Goal: Task Accomplishment & Management: Use online tool/utility

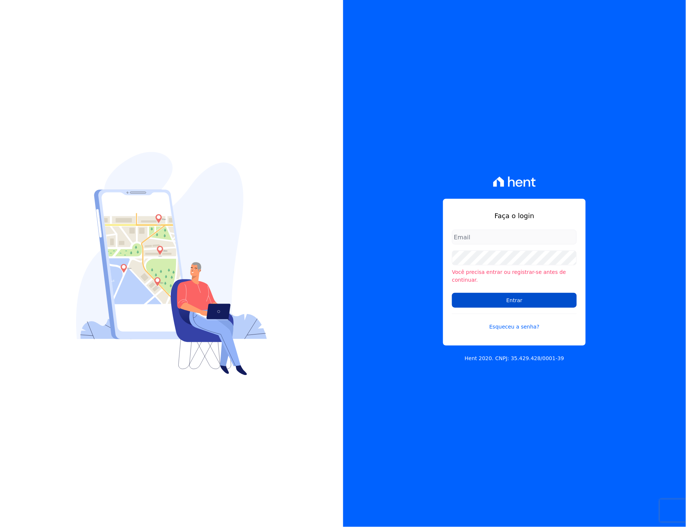
type input "italo.fernandes@e-arke.com"
click at [504, 295] on input "Entrar" at bounding box center [514, 300] width 125 height 15
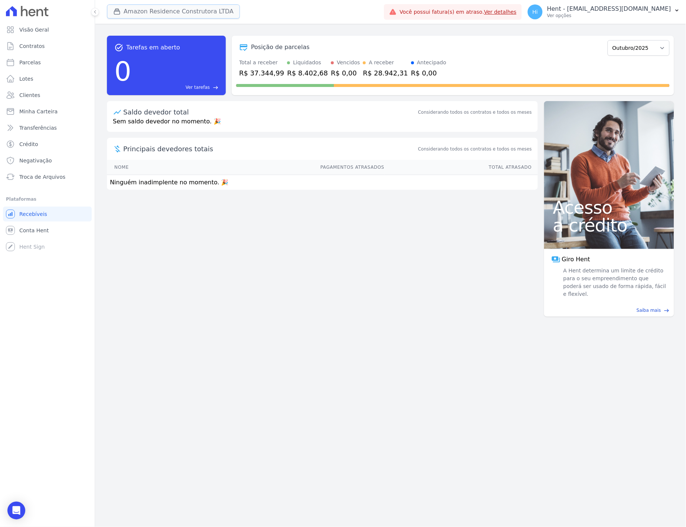
click at [159, 13] on button "Amazon Residence Construtora LTDA" at bounding box center [173, 11] width 133 height 14
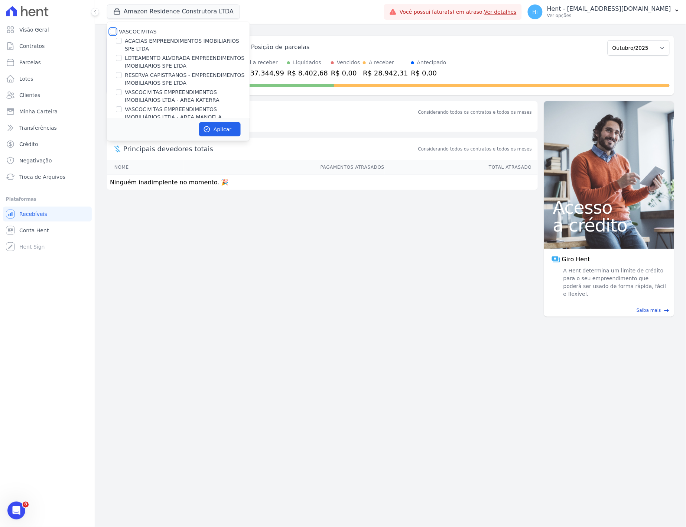
click at [114, 30] on input "VASCOCIVITAS" at bounding box center [113, 32] width 6 height 6
checkbox input "true"
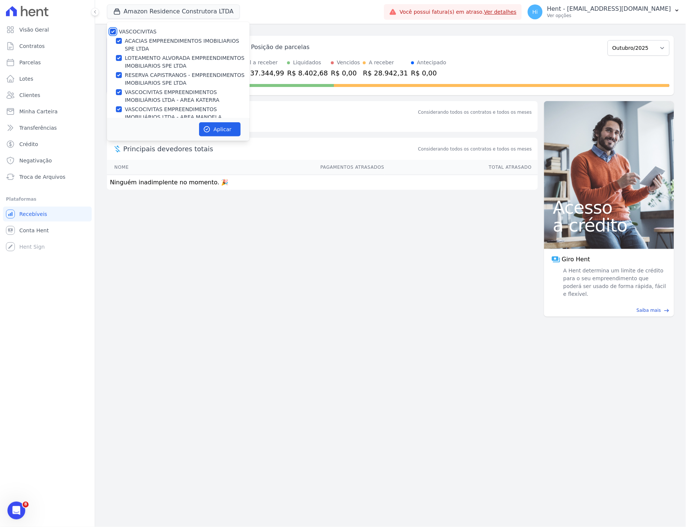
checkbox input "true"
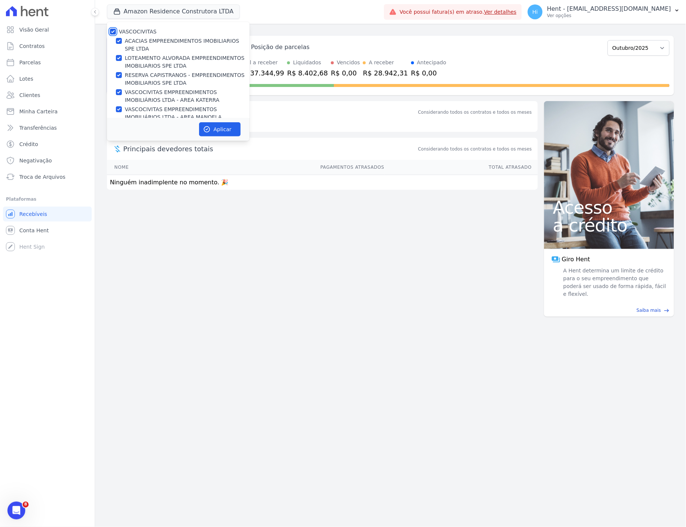
checkbox input "true"
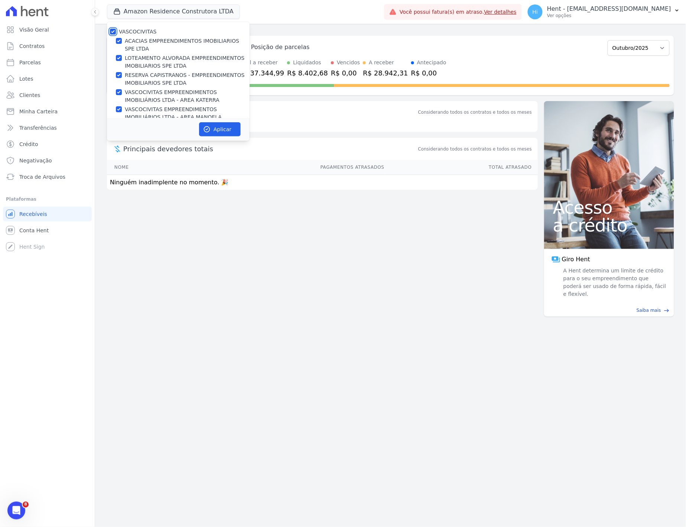
checkbox input "true"
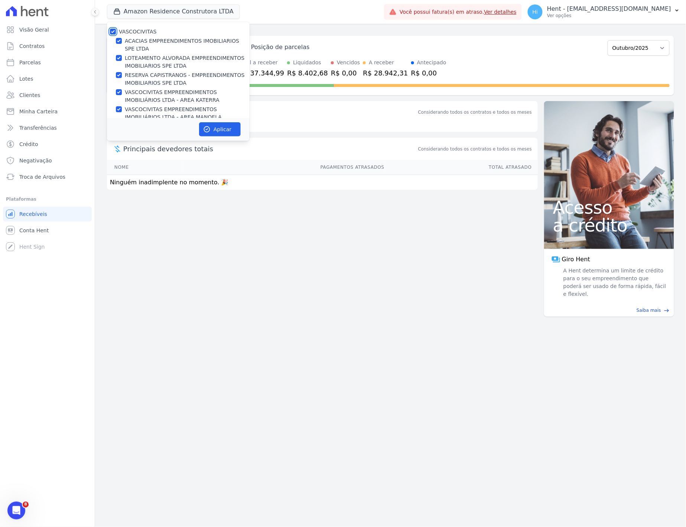
checkbox input "true"
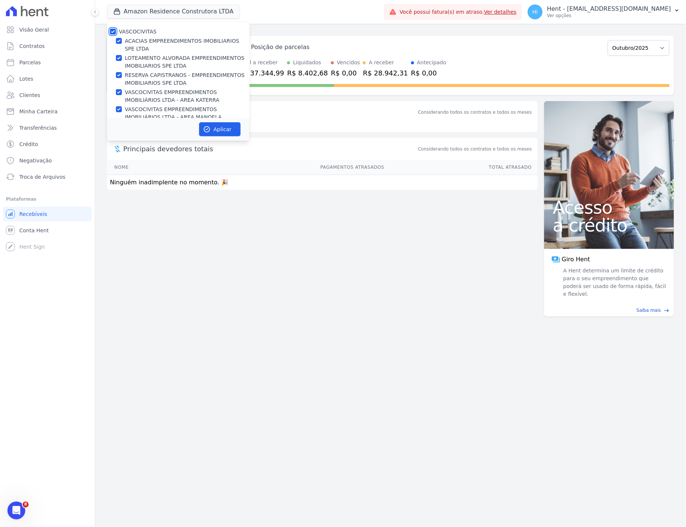
checkbox input "true"
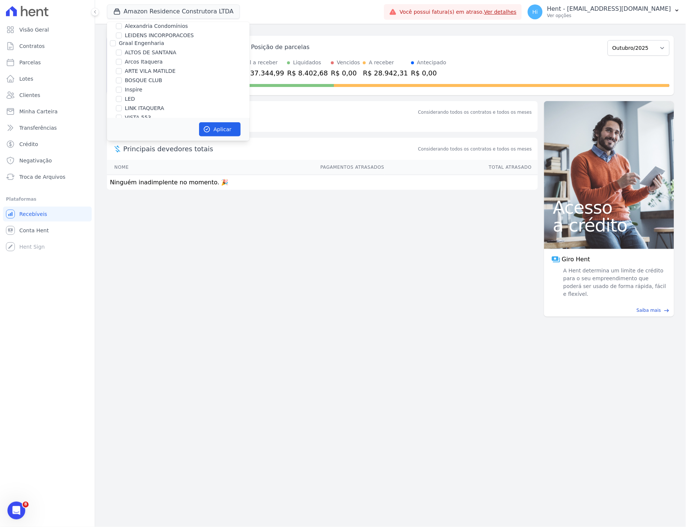
scroll to position [1403, 0]
click at [154, 199] on label "Amazon Residence Construtora LTDA" at bounding box center [167, 202] width 96 height 6
click at [116, 199] on input "Amazon Residence Construtora LTDA" at bounding box center [113, 202] width 6 height 6
checkbox input "false"
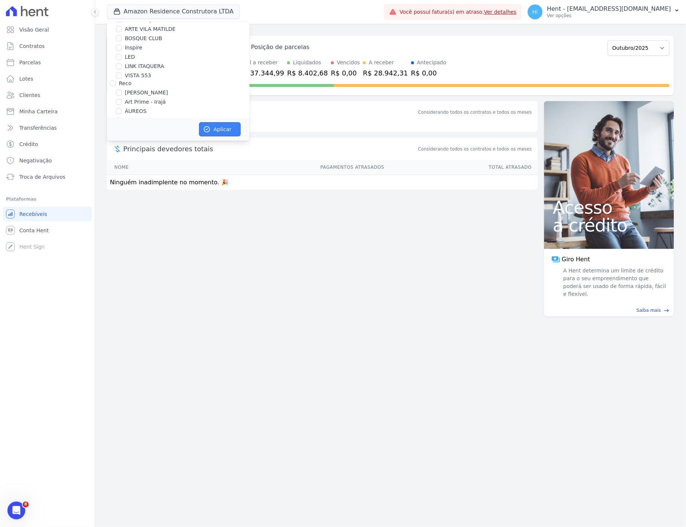
click at [209, 126] on icon "button" at bounding box center [206, 129] width 7 height 7
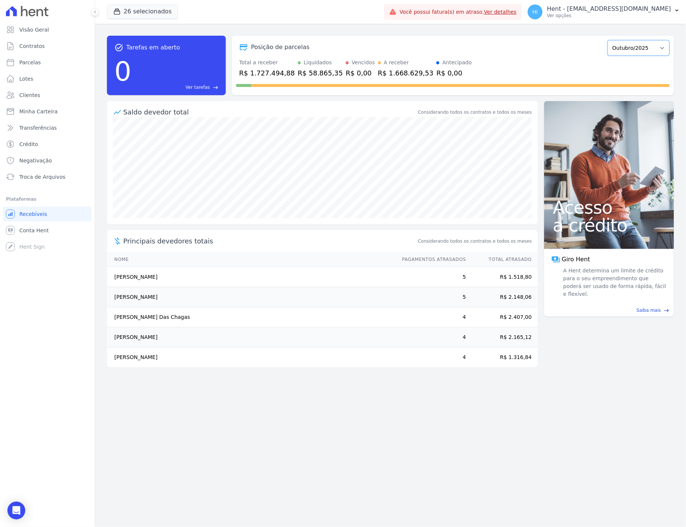
click at [649, 52] on select "Fevereiro/2020 Março/2020 Abril/2020 Maio/2020 Junho/2020 Julho/2020 Agosto/202…" at bounding box center [639, 48] width 62 height 16
select select "11/2025"
click at [612, 40] on select "Fevereiro/2020 Março/2020 Abril/2020 Maio/2020 Junho/2020 Julho/2020 Agosto/202…" at bounding box center [639, 48] width 62 height 16
click at [38, 64] on span "Parcelas" at bounding box center [30, 62] width 22 height 7
select select
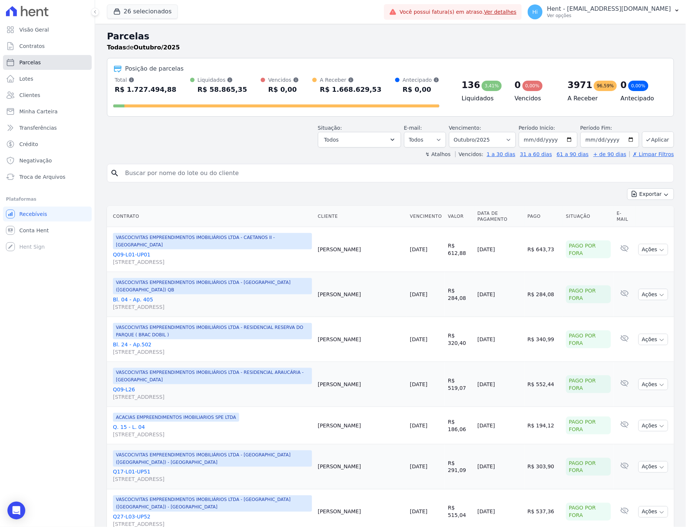
click at [43, 62] on link "Parcelas" at bounding box center [47, 62] width 89 height 15
click at [568, 137] on input "2025-10-01" at bounding box center [548, 140] width 59 height 16
click at [647, 155] on link "✗ Limpar Filtros" at bounding box center [652, 154] width 45 height 6
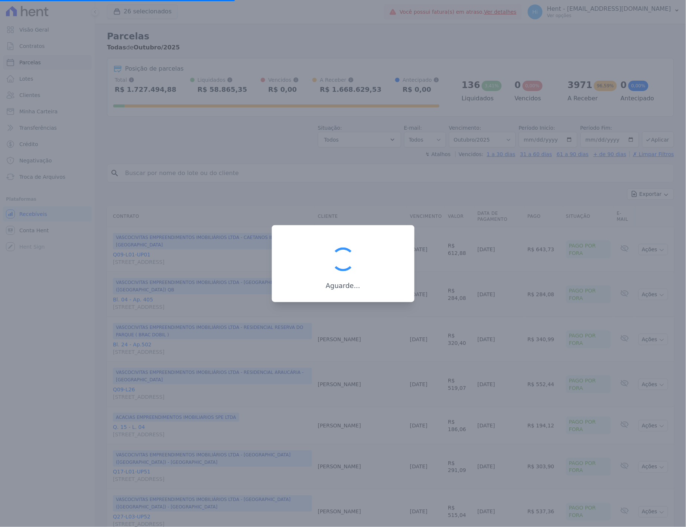
select select
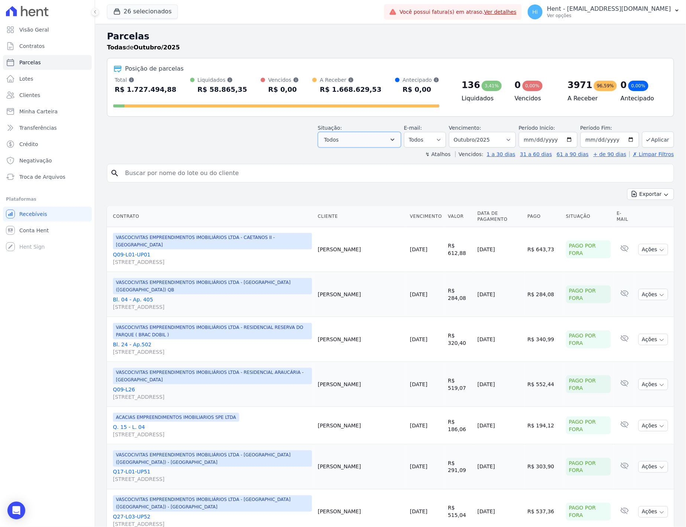
click at [394, 139] on button "Todos" at bounding box center [359, 140] width 83 height 16
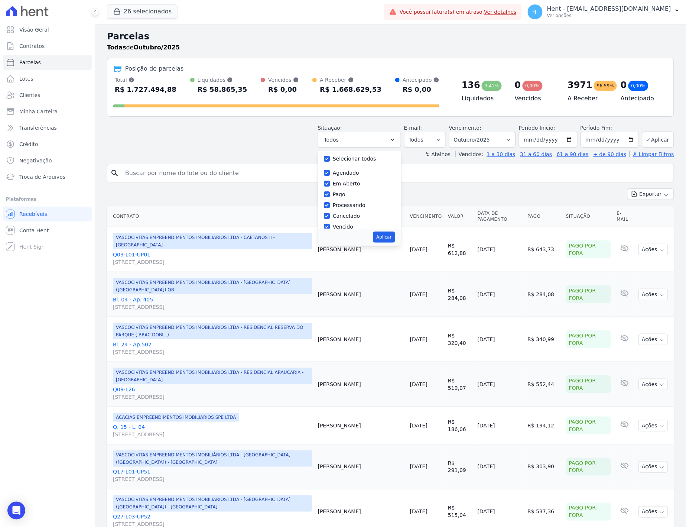
click at [342, 217] on label "Cancelado" at bounding box center [346, 216] width 27 height 6
click at [330, 217] on input "Cancelado" at bounding box center [327, 216] width 6 height 6
checkbox input "false"
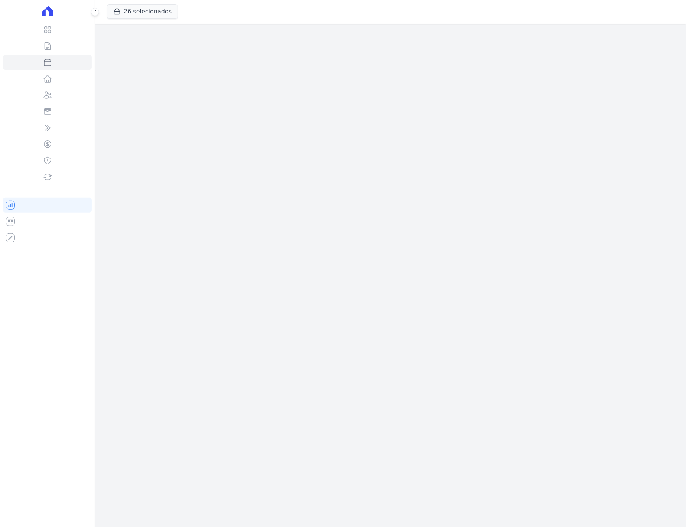
select select
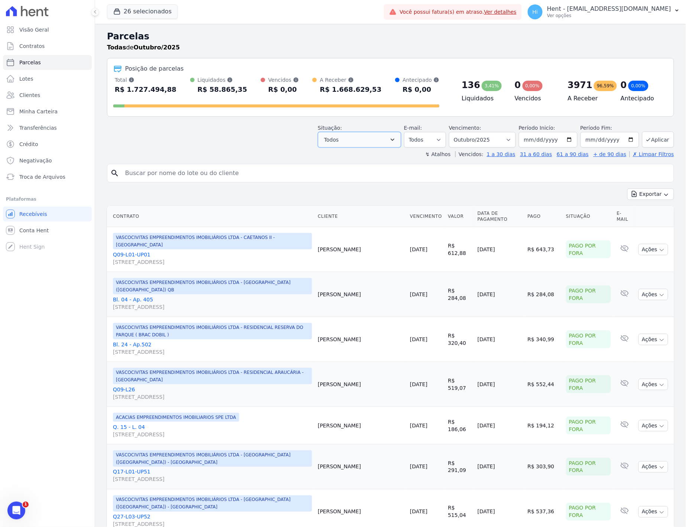
click at [394, 140] on icon "button" at bounding box center [393, 140] width 4 height 2
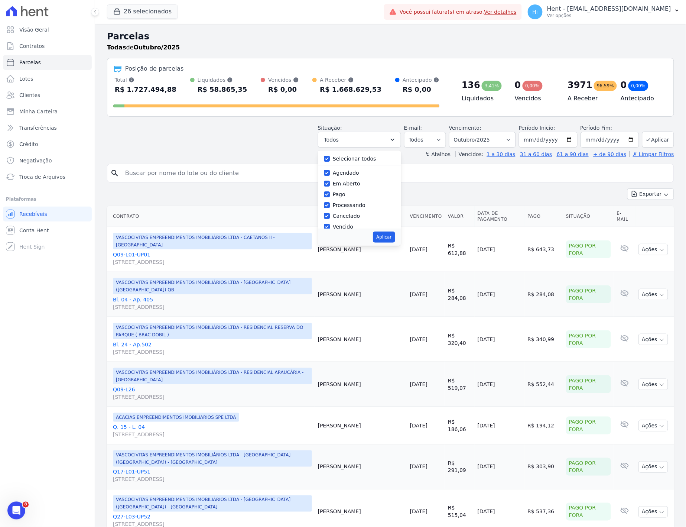
click at [346, 217] on label "Cancelado" at bounding box center [346, 216] width 27 height 6
click at [330, 217] on input "Cancelado" at bounding box center [327, 216] width 6 height 6
checkbox input "false"
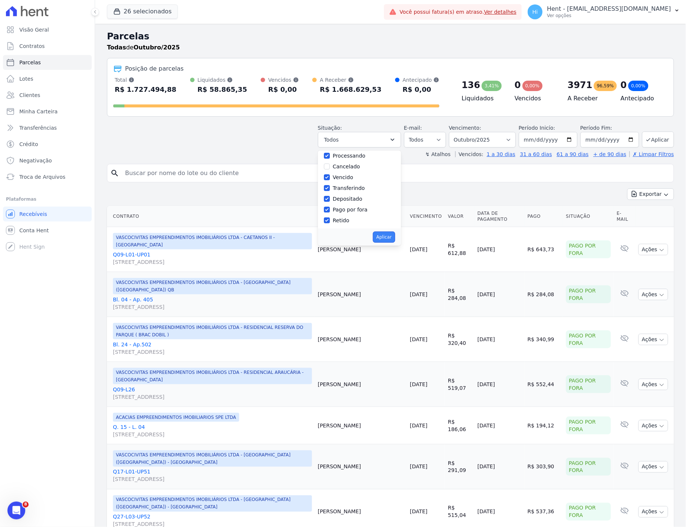
click at [391, 238] on button "Aplicar" at bounding box center [384, 236] width 22 height 11
select select "scheduled"
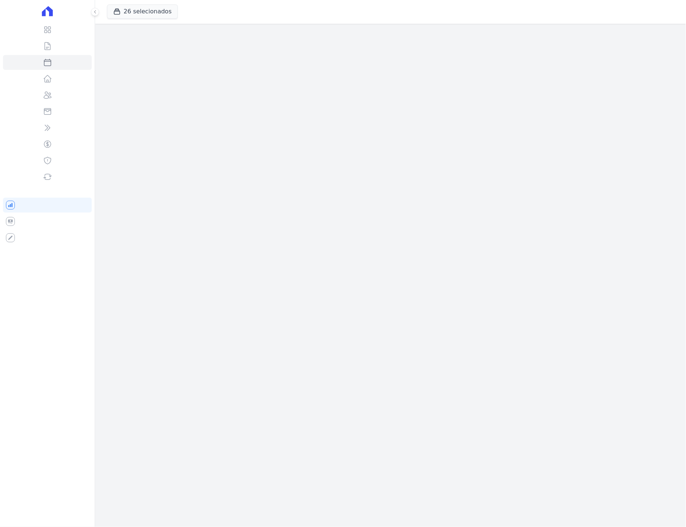
select select
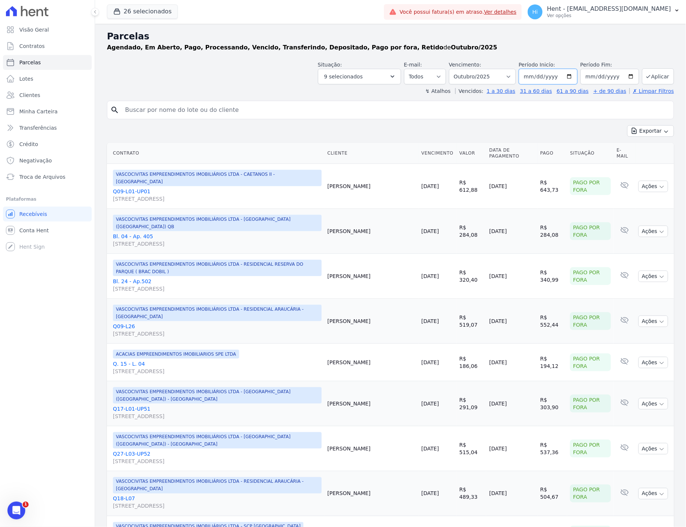
click at [567, 75] on input "[DATE]" at bounding box center [548, 77] width 59 height 16
click at [528, 75] on input "[DATE]" at bounding box center [548, 77] width 59 height 16
type input "[DATE]"
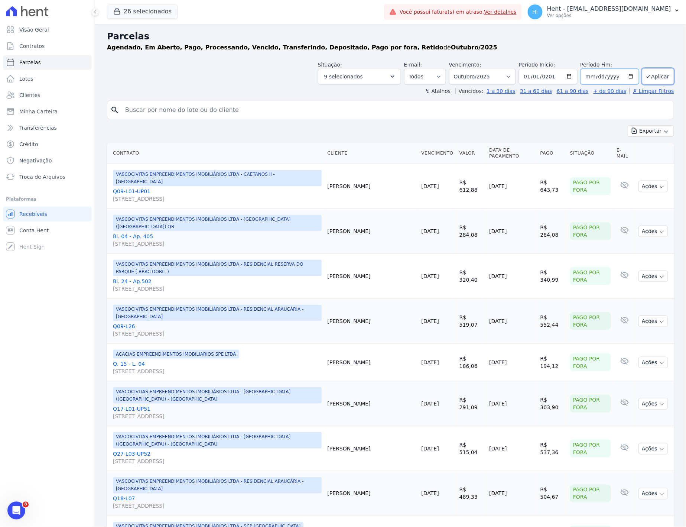
click at [614, 76] on input "2025-10-31" at bounding box center [610, 77] width 59 height 16
click at [611, 78] on input "2040-12-31" at bounding box center [610, 77] width 59 height 16
type input "[DATE]"
click at [645, 51] on div "Agendado, Em Aberto, Pago, Processando, Vencido, Transferindo, Depositado, Pago…" at bounding box center [390, 47] width 567 height 9
click at [657, 74] on button "Aplicar" at bounding box center [658, 76] width 32 height 16
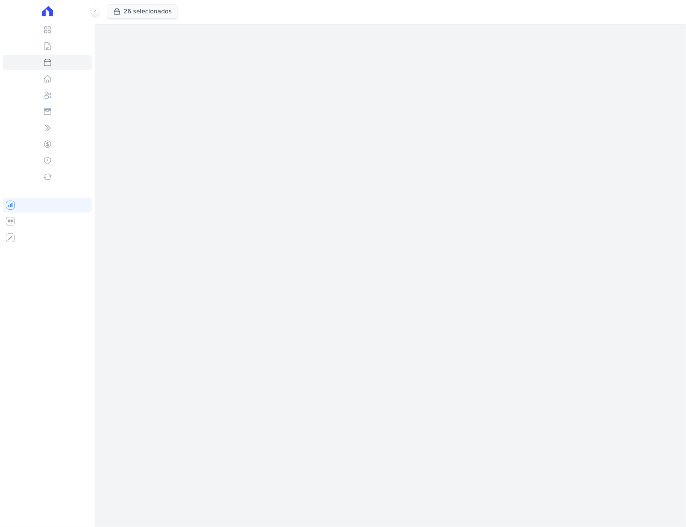
select select
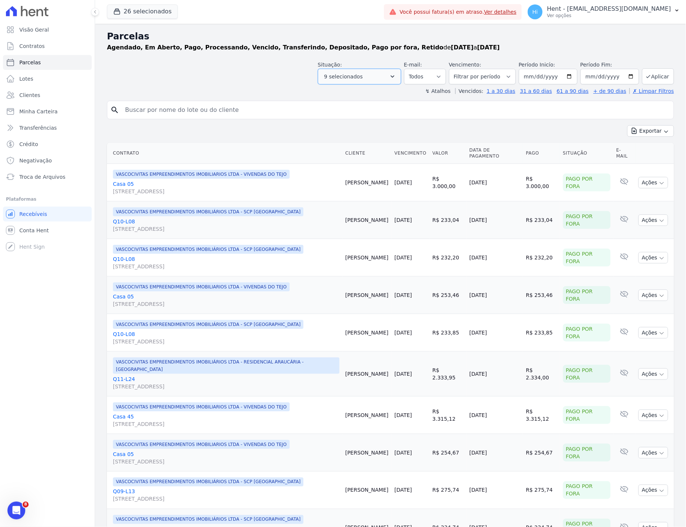
click at [389, 77] on button "9 selecionados" at bounding box center [359, 77] width 83 height 16
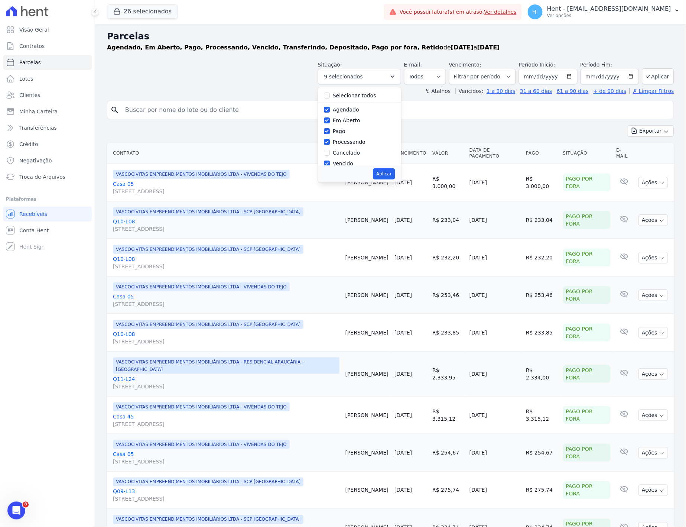
click at [347, 153] on label "Cancelado" at bounding box center [346, 153] width 27 height 6
click at [330, 153] on input "Cancelado" at bounding box center [327, 153] width 6 height 6
checkbox input "true"
click at [384, 176] on button "Aplicar" at bounding box center [384, 173] width 22 height 11
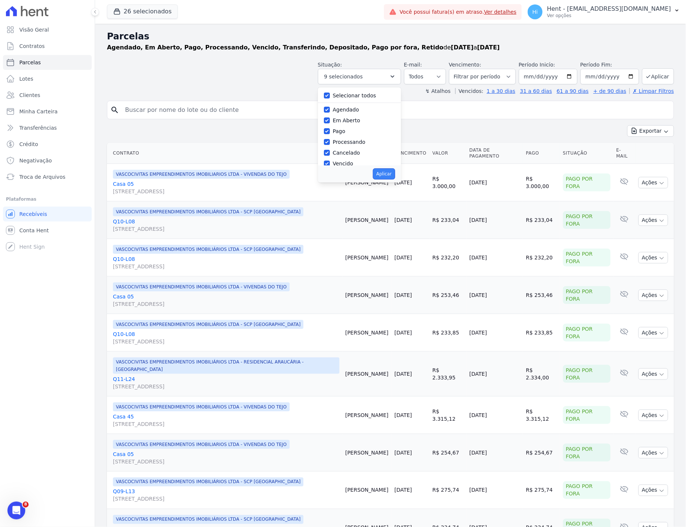
select select "scheduled"
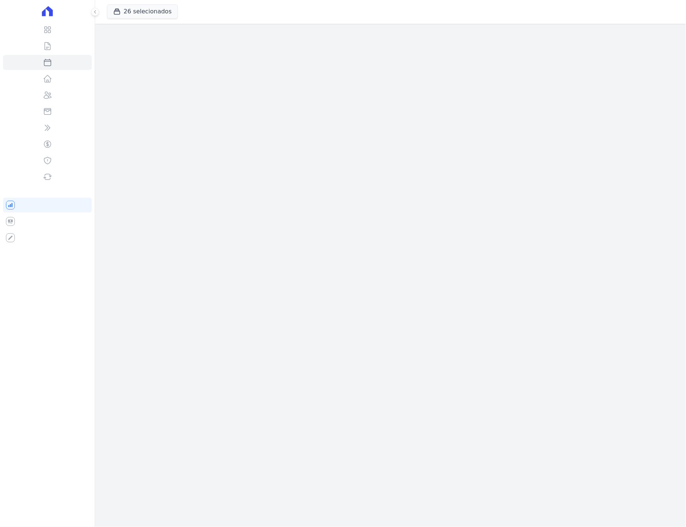
select select
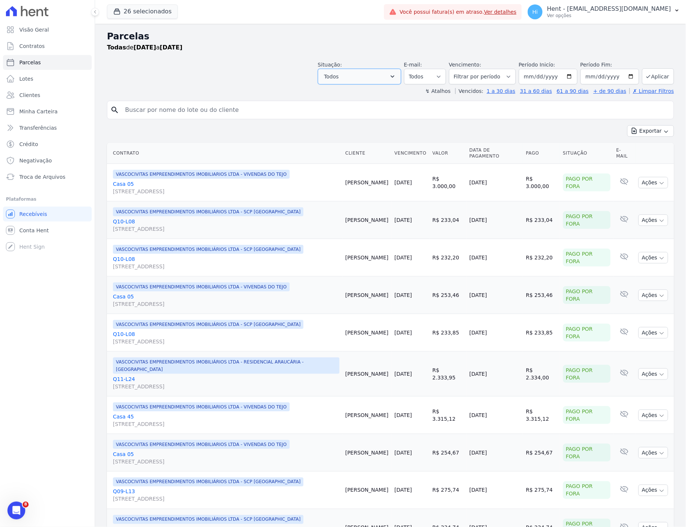
click at [387, 76] on button "Todos" at bounding box center [359, 77] width 83 height 16
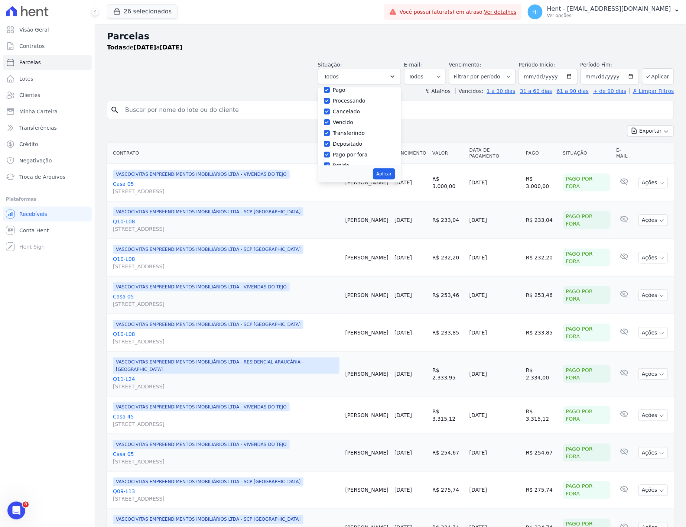
click at [345, 106] on div "Cancelado" at bounding box center [359, 111] width 71 height 11
click at [345, 110] on label "Cancelado" at bounding box center [346, 111] width 27 height 6
click at [330, 110] on input "Cancelado" at bounding box center [327, 111] width 6 height 6
checkbox input "false"
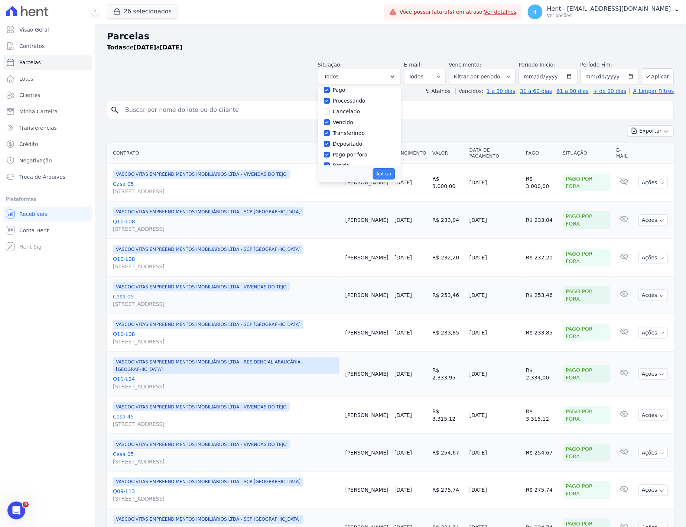
click at [395, 176] on button "Aplicar" at bounding box center [384, 173] width 22 height 11
select select "scheduled"
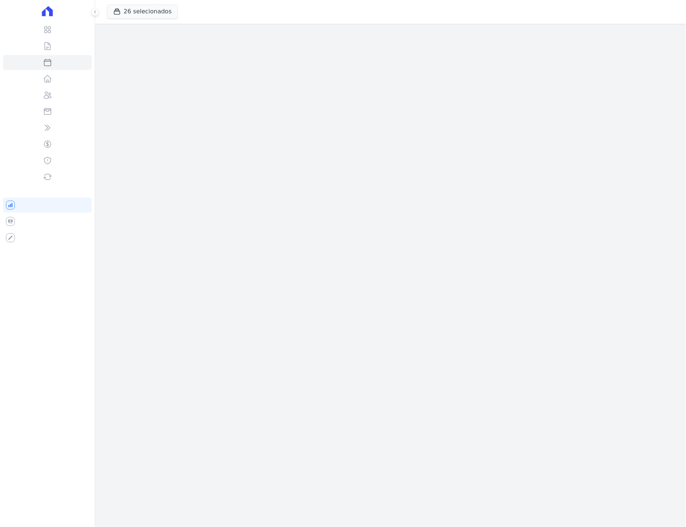
select select
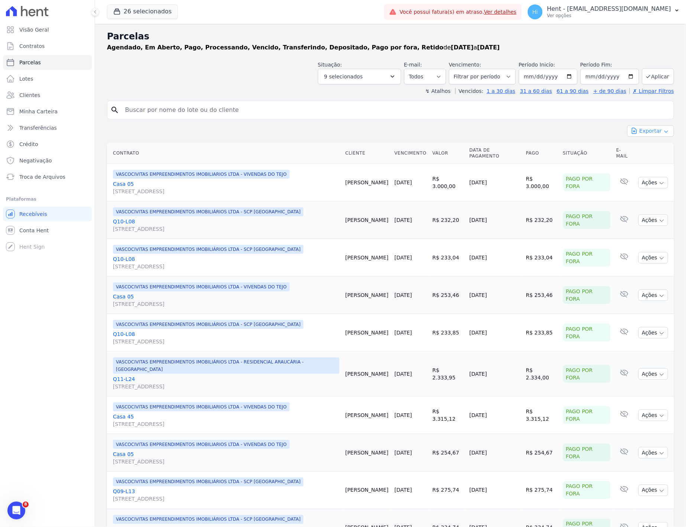
click at [656, 130] on button "Exportar" at bounding box center [650, 131] width 47 height 12
click at [657, 161] on span "Exportar CSV" at bounding box center [649, 160] width 39 height 7
